Goal: Transaction & Acquisition: Book appointment/travel/reservation

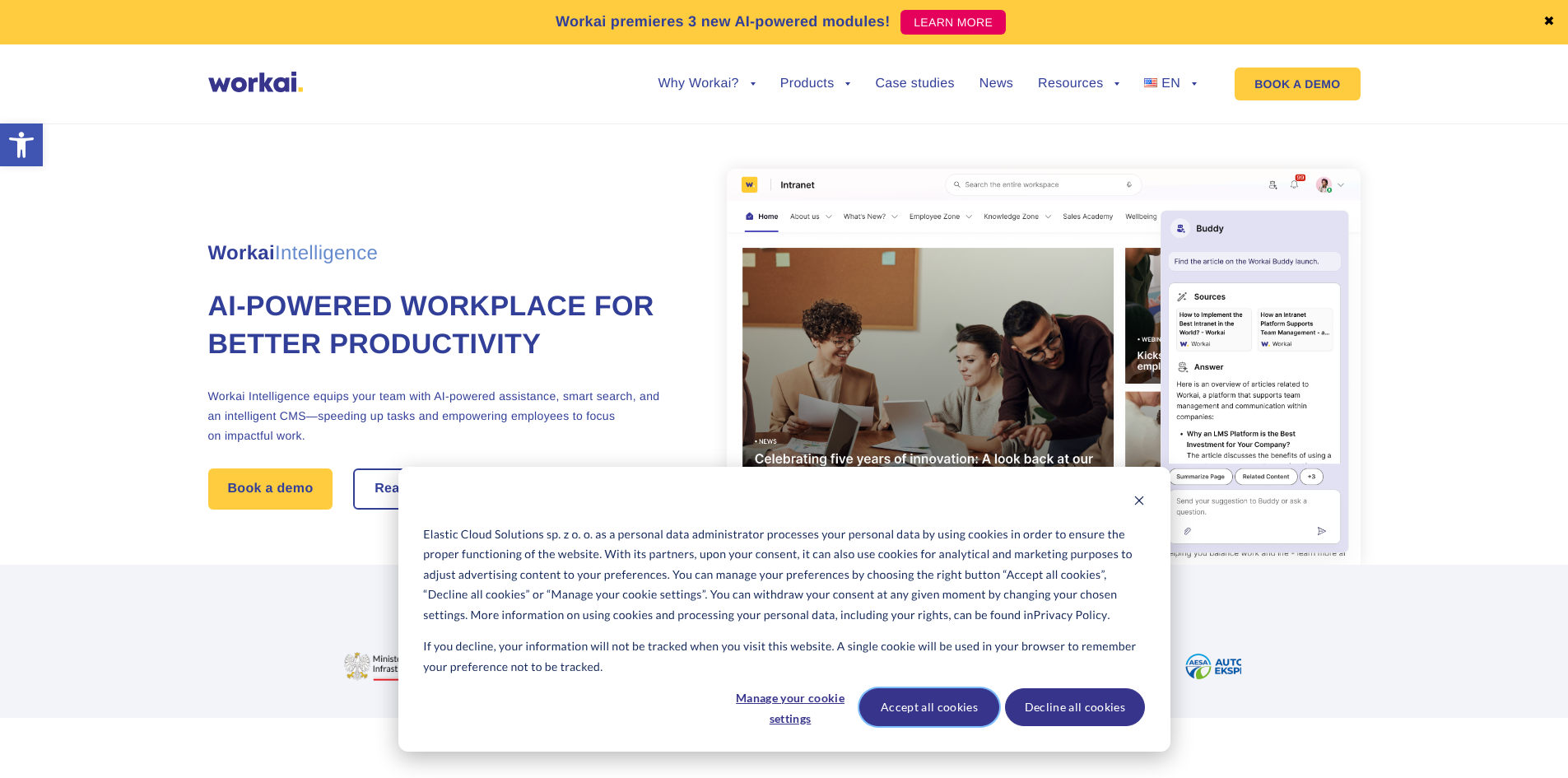
click at [896, 710] on button "Accept all cookies" at bounding box center [930, 706] width 140 height 37
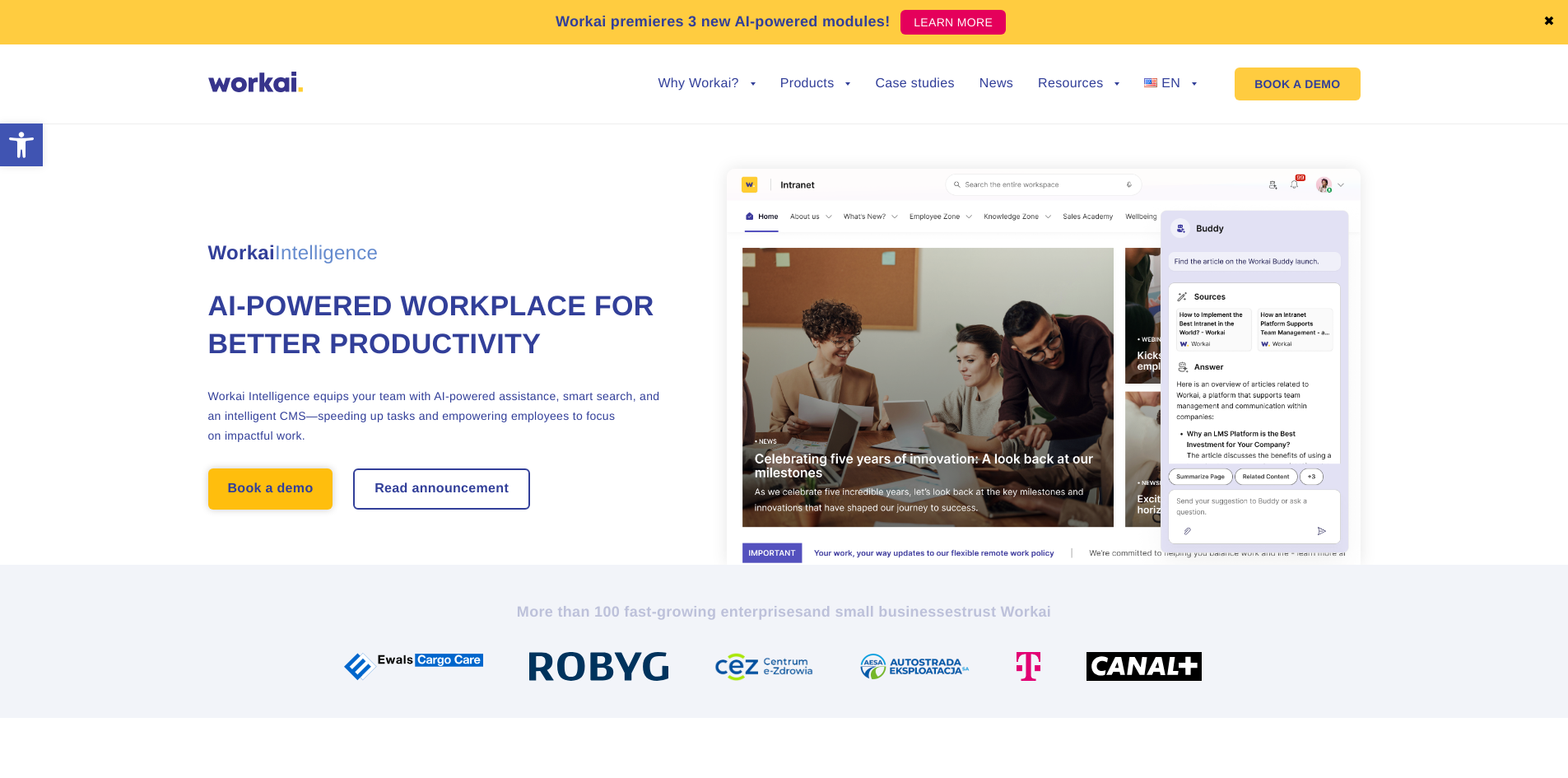
click at [271, 482] on link "Book a demo" at bounding box center [271, 488] width 125 height 41
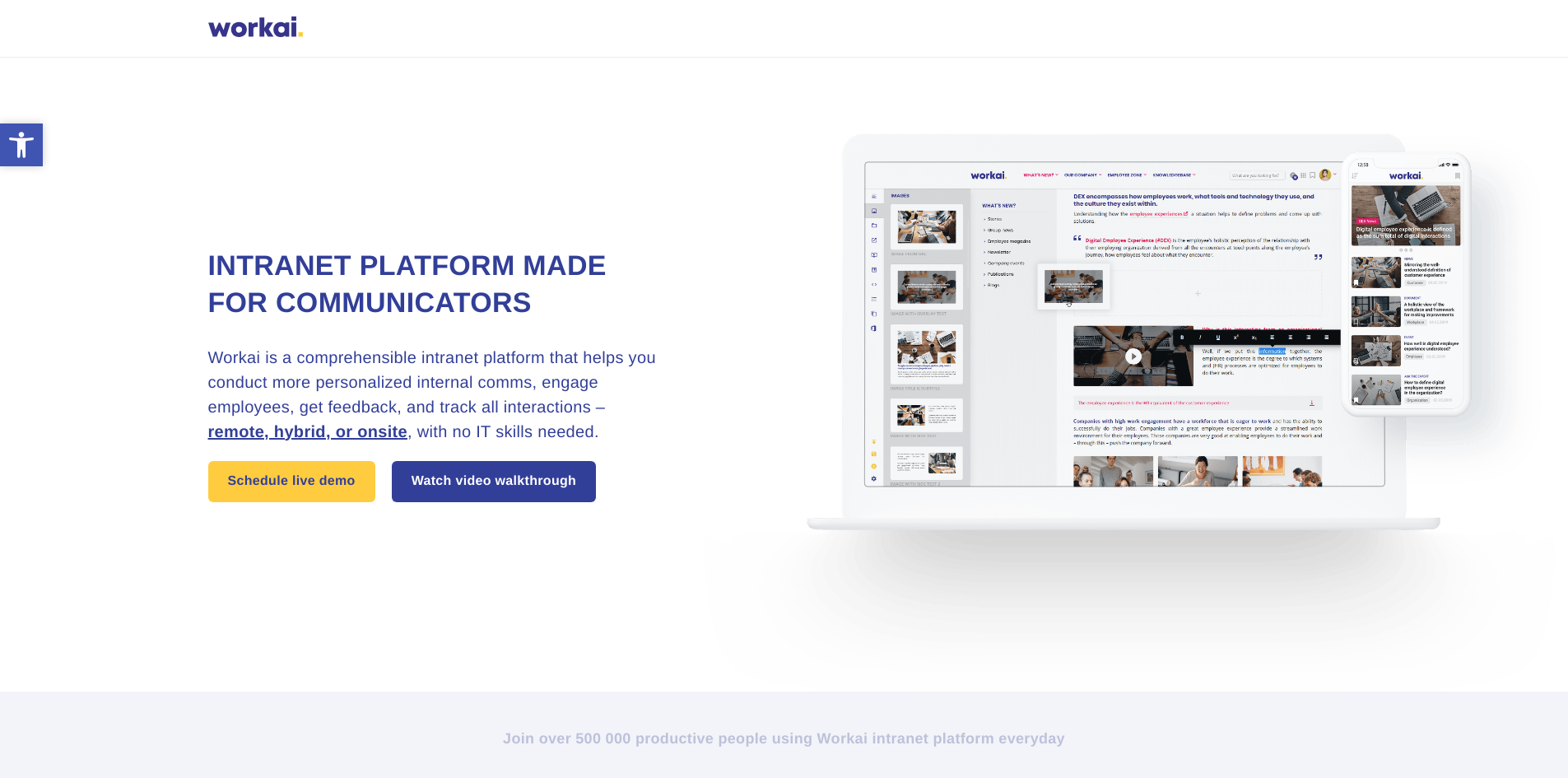
click at [12, 153] on icon "Accessibility Tools" at bounding box center [21, 144] width 26 height 26
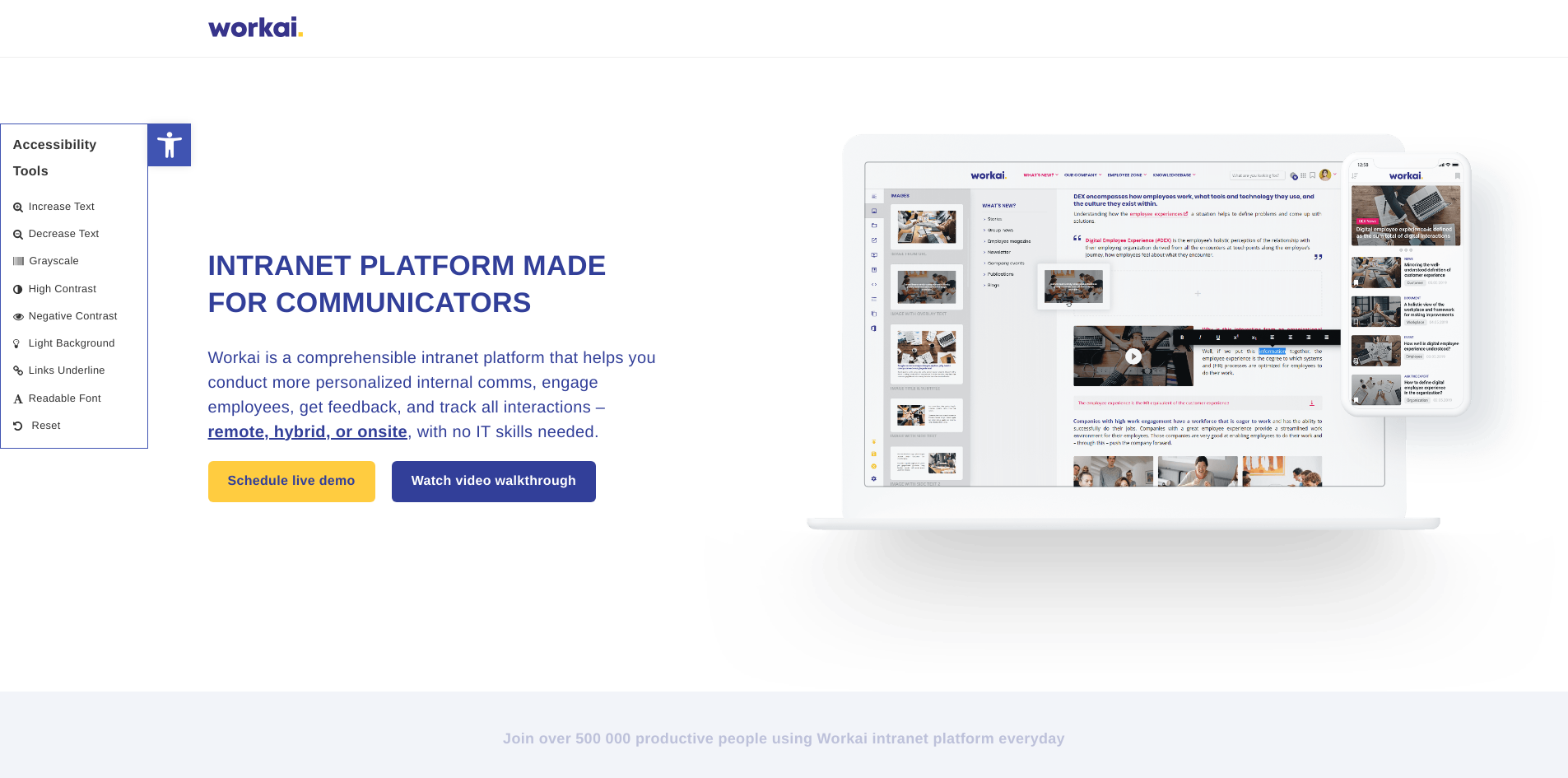
click at [59, 262] on span "Grayscale" at bounding box center [54, 261] width 50 height 12
